Goal: Task Accomplishment & Management: Manage account settings

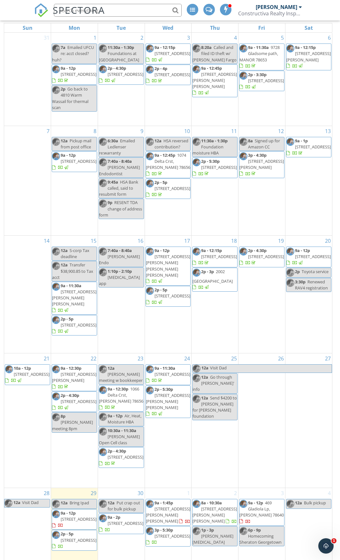
click at [75, 516] on span "1310 Crestwood Rd, Austin 78722" at bounding box center [79, 519] width 36 height 6
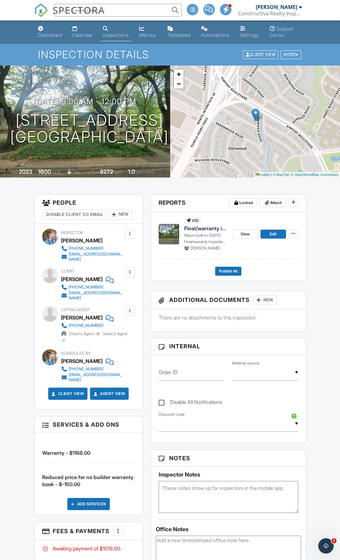
click at [79, 36] on div "Calendar" at bounding box center [83, 34] width 20 height 5
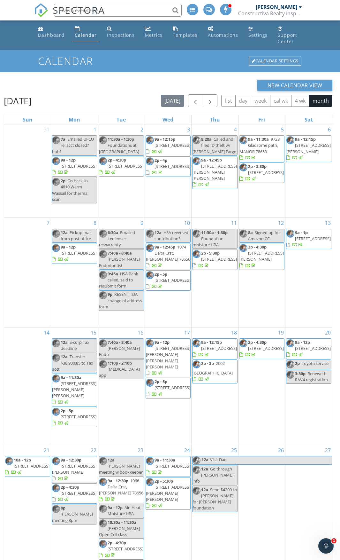
click at [156, 36] on div "Metrics" at bounding box center [154, 35] width 18 height 6
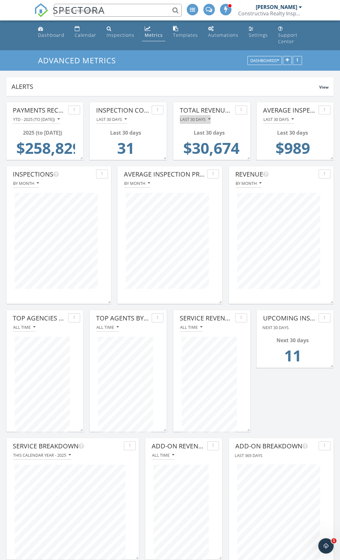
click at [202, 117] on div "Last 30 days" at bounding box center [195, 119] width 30 height 4
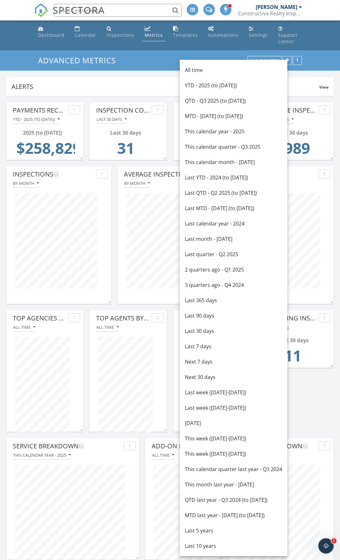
click at [203, 437] on div "This week (Sunday-Saturday)" at bounding box center [233, 438] width 97 height 8
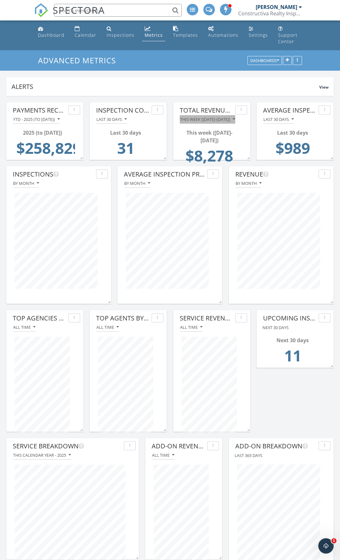
click at [207, 117] on div "This week (Sunday-Saturday)" at bounding box center [207, 119] width 55 height 4
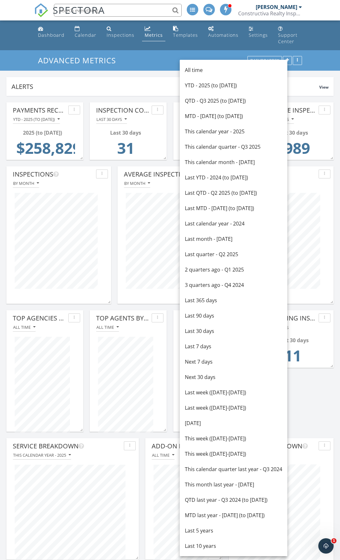
click at [195, 327] on div "Last 30 days" at bounding box center [233, 331] width 97 height 8
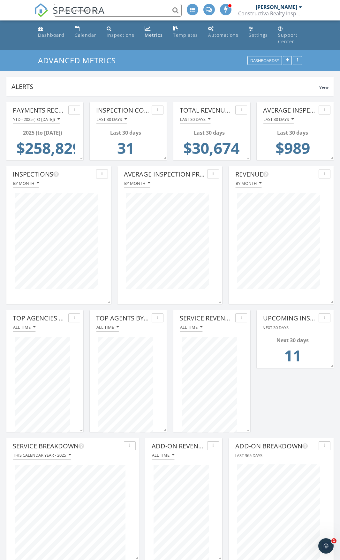
click at [51, 36] on div "Dashboard" at bounding box center [51, 35] width 27 height 6
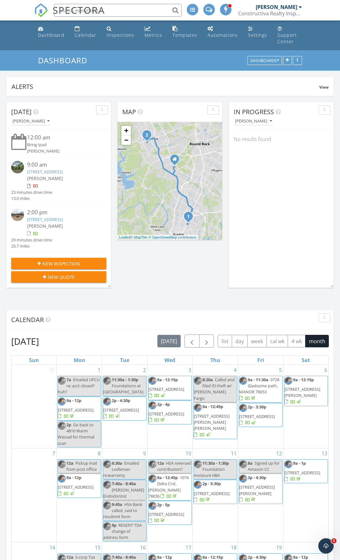
click at [58, 169] on link "1310 Crestwood Rd, Austin, TX 78722" at bounding box center [45, 172] width 36 height 6
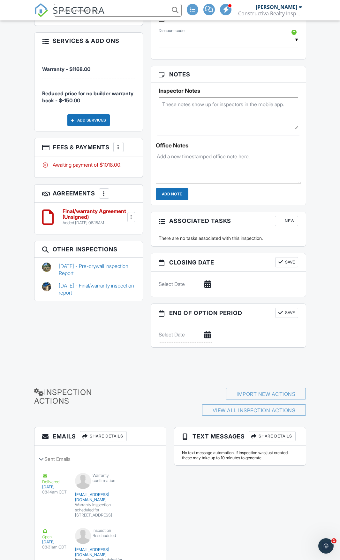
scroll to position [445, 0]
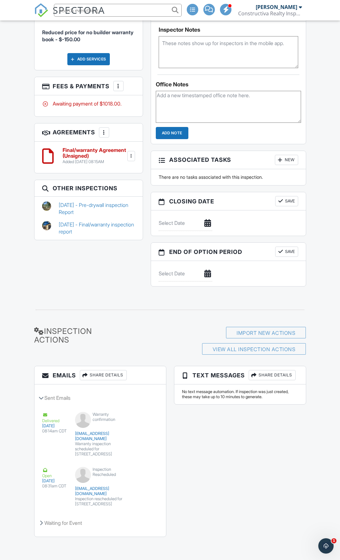
click at [136, 481] on button "View Email" at bounding box center [142, 474] width 24 height 14
click at [141, 495] on button "Resend" at bounding box center [144, 489] width 28 height 12
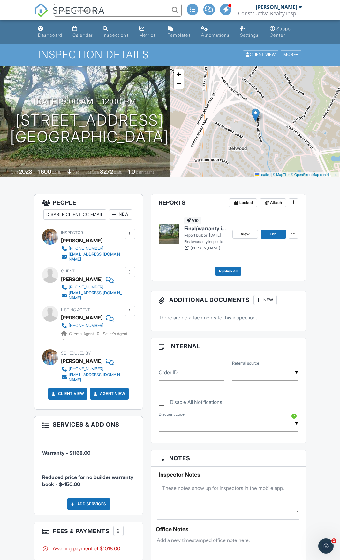
click at [92, 36] on div "Calendar" at bounding box center [83, 34] width 20 height 5
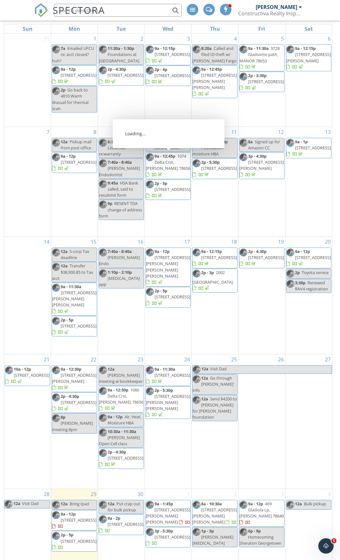
scroll to position [92, 0]
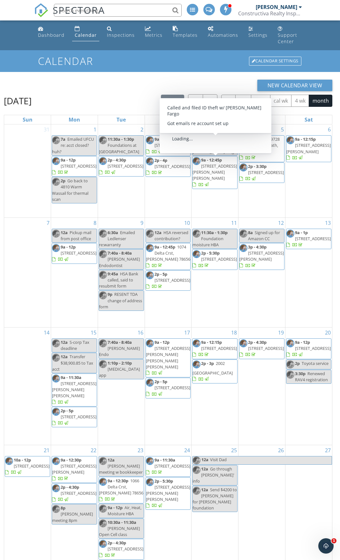
click at [218, 94] on div "[DATE] list day week cal wk 4 wk month" at bounding box center [247, 100] width 172 height 13
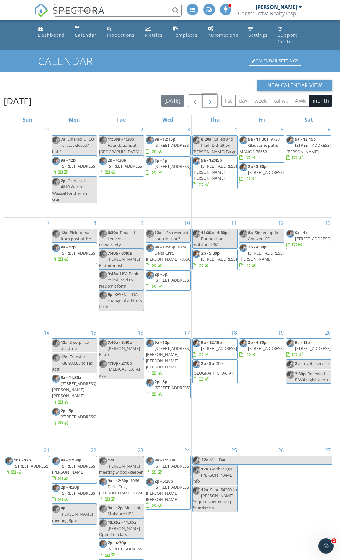
click at [215, 94] on button "button" at bounding box center [210, 100] width 15 height 13
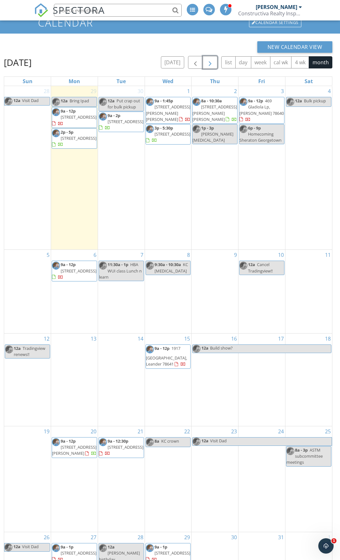
scroll to position [92, 0]
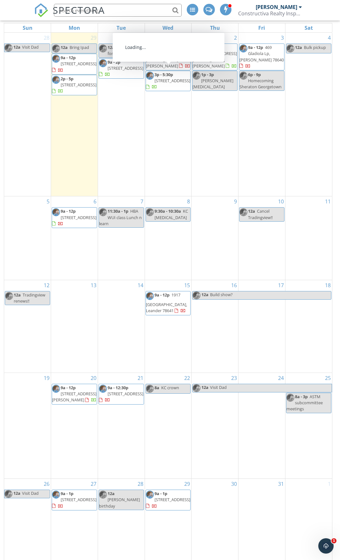
click at [125, 9] on input "text" at bounding box center [118, 10] width 128 height 13
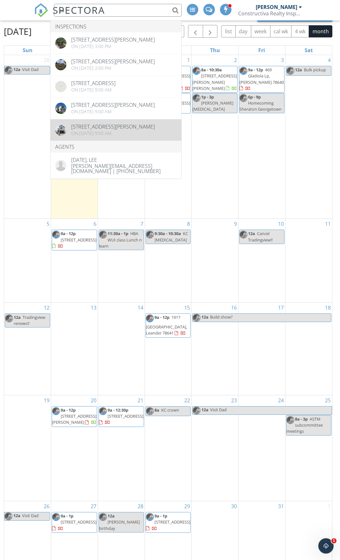
scroll to position [60, 0]
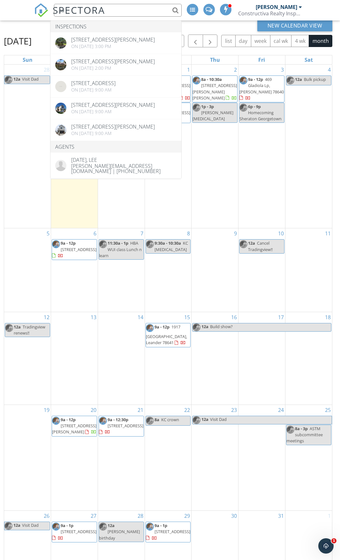
click at [36, 158] on div "28 12a Visit Dad" at bounding box center [27, 146] width 47 height 163
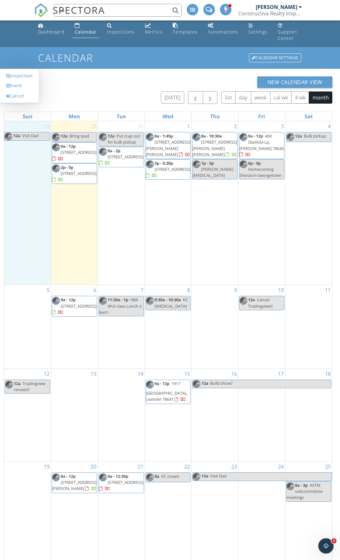
scroll to position [0, 0]
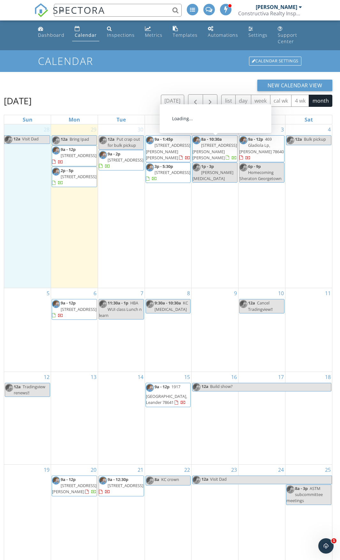
type input "ea"
click at [197, 97] on span "button" at bounding box center [196, 101] width 8 height 8
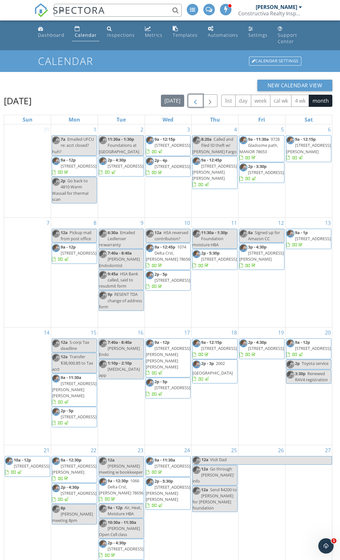
click at [265, 252] on span "3116 Eanes Circle, AUSTIN 78746" at bounding box center [262, 256] width 44 height 12
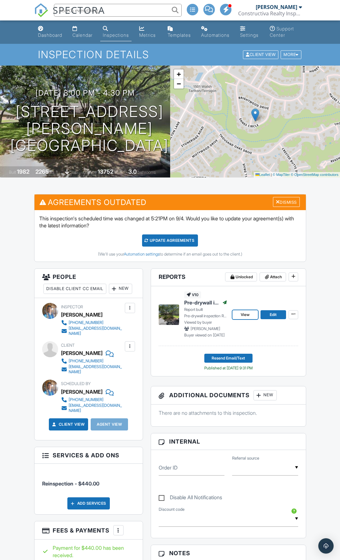
click at [240, 314] on link "View" at bounding box center [246, 314] width 26 height 9
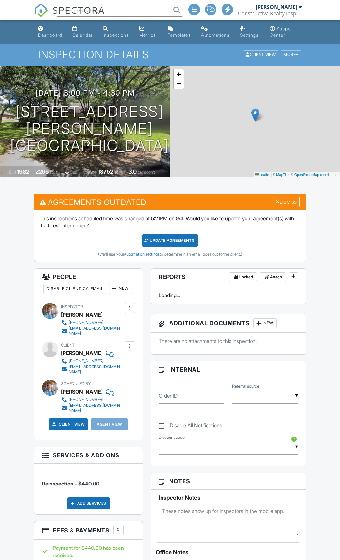
click at [82, 36] on div "Calendar" at bounding box center [83, 34] width 20 height 5
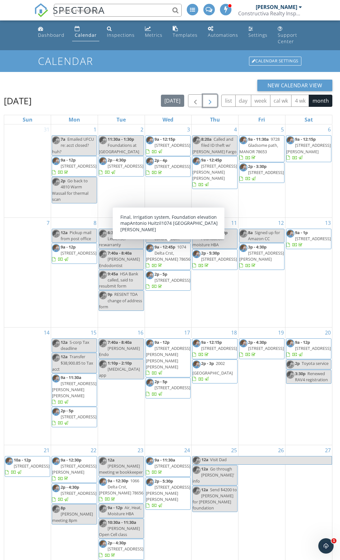
click at [214, 97] on span "button" at bounding box center [210, 101] width 8 height 8
